Goal: Information Seeking & Learning: Learn about a topic

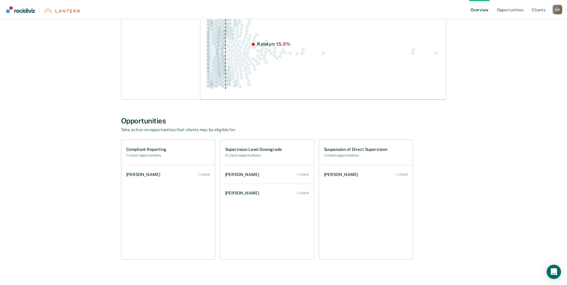
scroll to position [233, 0]
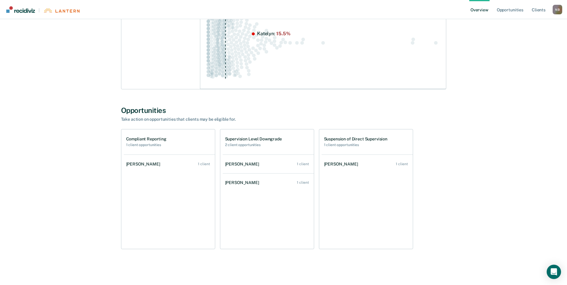
click at [136, 163] on div "[PERSON_NAME]" at bounding box center [144, 164] width 36 height 5
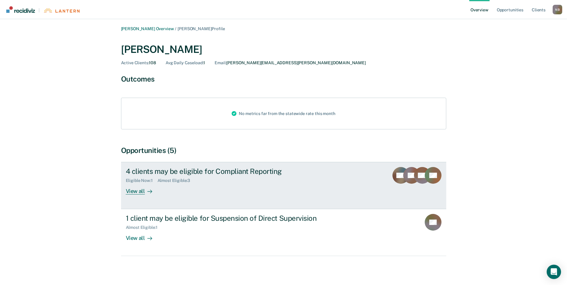
click at [137, 193] on div "View all" at bounding box center [142, 189] width 33 height 12
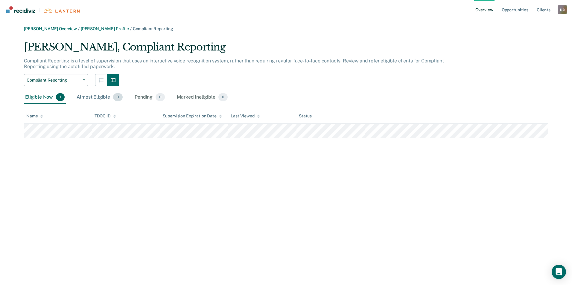
click at [103, 97] on div "Almost Eligible 3" at bounding box center [99, 97] width 48 height 13
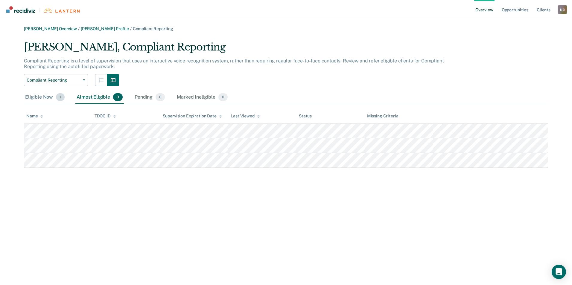
click at [43, 100] on div "Eligible Now 1" at bounding box center [45, 97] width 42 height 13
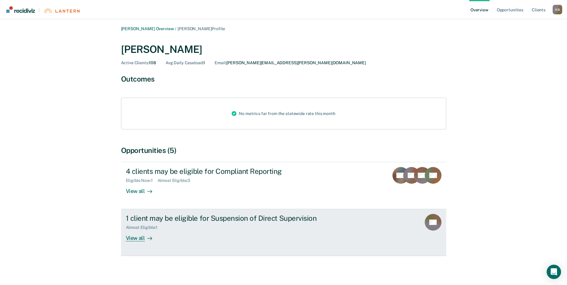
click at [183, 232] on div "1 client may be eligible for Suspension of Direct Supervision Almost Eligible :…" at bounding box center [238, 228] width 224 height 28
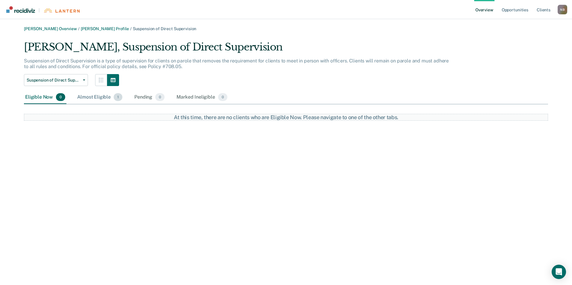
click at [104, 98] on div "Almost Eligible 1" at bounding box center [100, 97] width 48 height 13
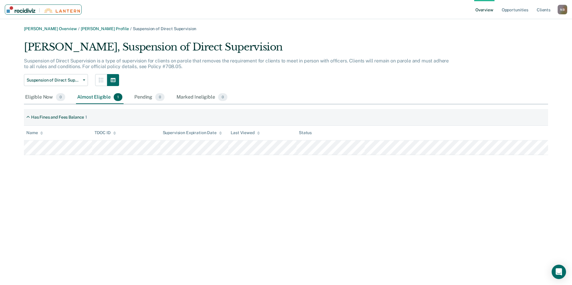
click at [65, 11] on img "Main navigation" at bounding box center [62, 10] width 36 height 4
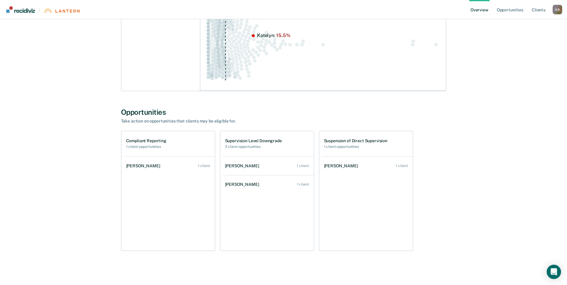
scroll to position [233, 0]
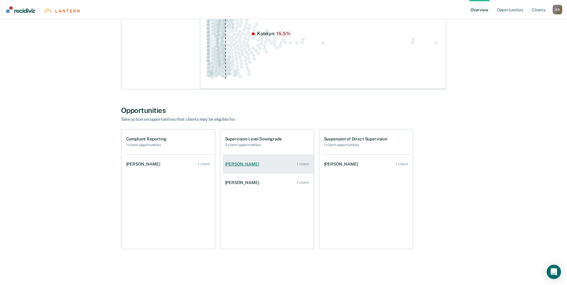
click at [298, 166] on div "1 client" at bounding box center [303, 164] width 12 height 4
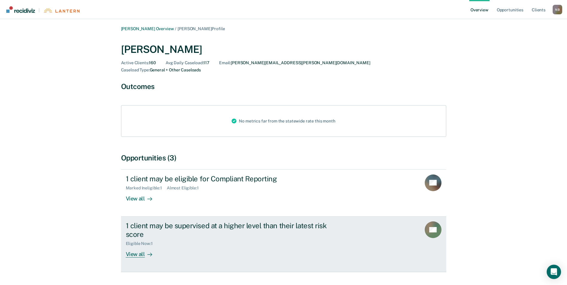
click at [202, 239] on div "1 client may be supervised at a higher level than their latest risk score Eligi…" at bounding box center [238, 240] width 224 height 36
click at [289, 223] on div "1 client may be supervised at a higher level than their latest risk score" at bounding box center [231, 230] width 210 height 17
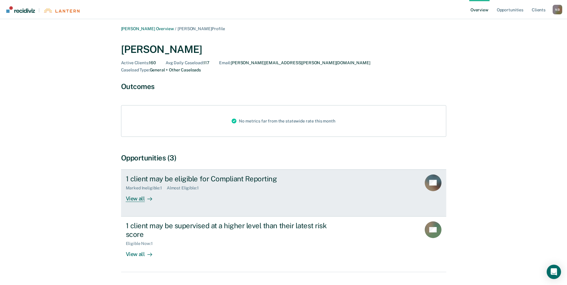
click at [212, 184] on div "1 client may be eligible for Compliant Reporting Marked Ineligible : 1 Almost E…" at bounding box center [238, 189] width 224 height 28
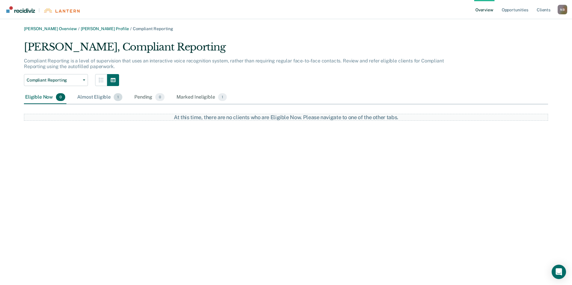
click at [90, 96] on div "Almost Eligible 1" at bounding box center [100, 97] width 48 height 13
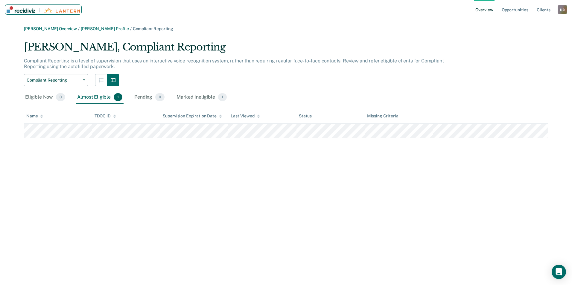
click at [30, 7] on img "Main navigation" at bounding box center [21, 9] width 29 height 7
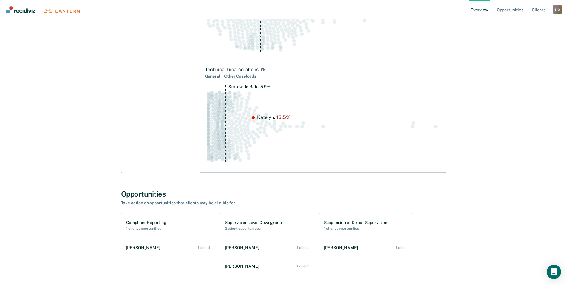
scroll to position [233, 0]
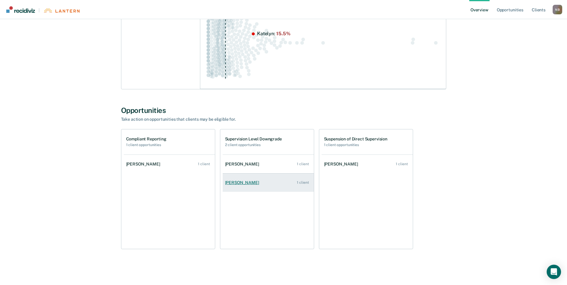
click at [267, 187] on link "[PERSON_NAME] 1 client" at bounding box center [268, 182] width 91 height 17
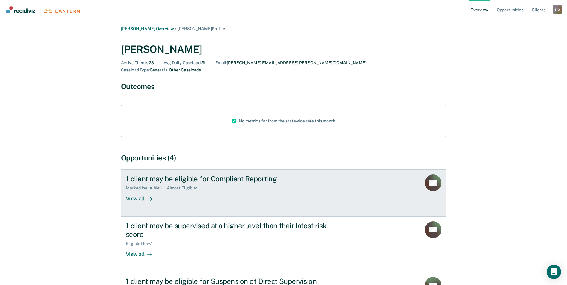
click at [267, 187] on div "1 client may be eligible for Compliant Reporting Marked Ineligible : 1 Almost E…" at bounding box center [238, 189] width 224 height 28
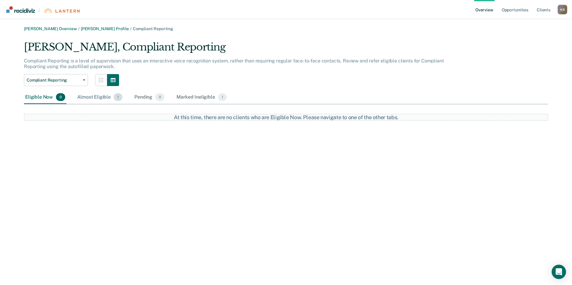
click at [108, 99] on div "Almost Eligible 1" at bounding box center [100, 97] width 48 height 13
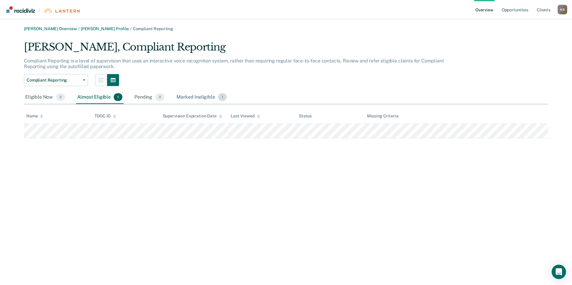
click at [216, 101] on div "Marked Ineligible 1" at bounding box center [201, 97] width 53 height 13
